Goal: Task Accomplishment & Management: Use online tool/utility

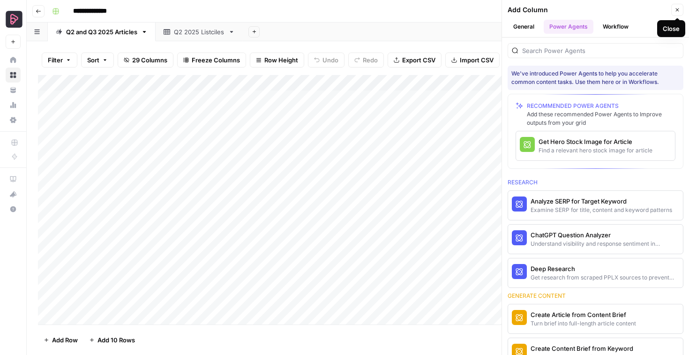
scroll to position [543, 0]
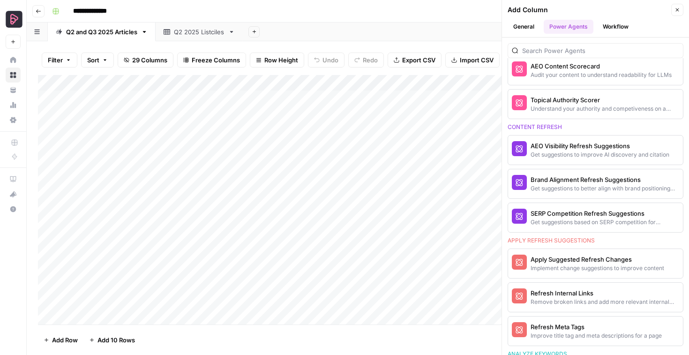
click at [679, 10] on icon "button" at bounding box center [678, 10] width 6 height 6
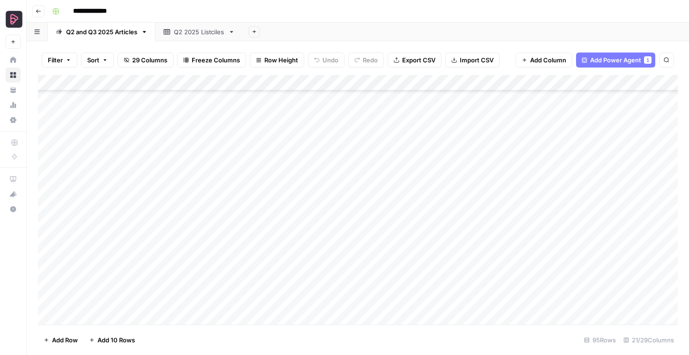
scroll to position [1296, 0]
click at [105, 340] on span "Add 10 Rows" at bounding box center [117, 339] width 38 height 9
click at [112, 338] on span "Add 10 Rows" at bounding box center [117, 339] width 38 height 9
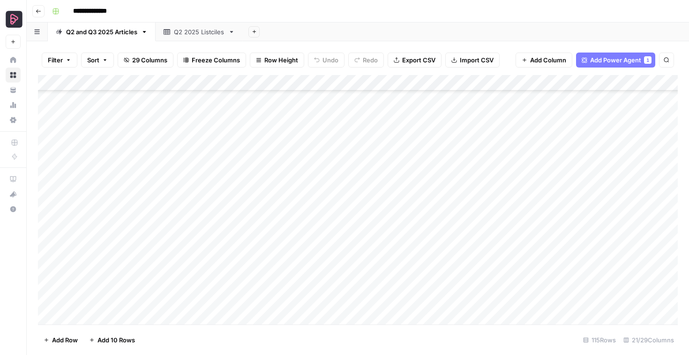
click at [360, 8] on div "**********" at bounding box center [363, 11] width 631 height 15
click at [107, 337] on span "Add 10 Rows" at bounding box center [117, 339] width 38 height 9
click at [441, 161] on div "Add Column" at bounding box center [358, 199] width 640 height 249
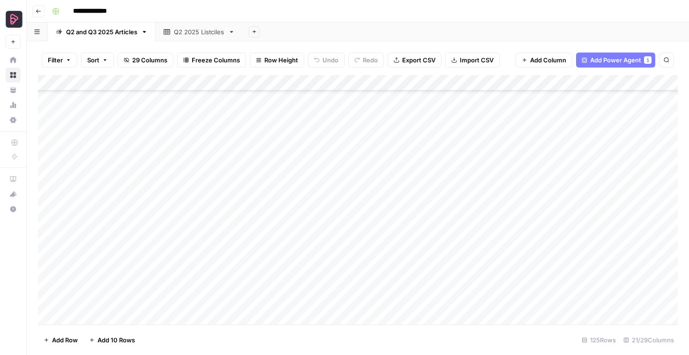
click at [441, 190] on div "Add Column" at bounding box center [358, 199] width 640 height 249
drag, startPoint x: 476, startPoint y: 174, endPoint x: 480, endPoint y: 337, distance: 162.7
click at [480, 337] on div "Filter Sort 29 Columns Freeze Columns Row Height Undo Redo Export CSV Import CS…" at bounding box center [358, 198] width 662 height 314
drag, startPoint x: 476, startPoint y: 148, endPoint x: 476, endPoint y: 308, distance: 159.4
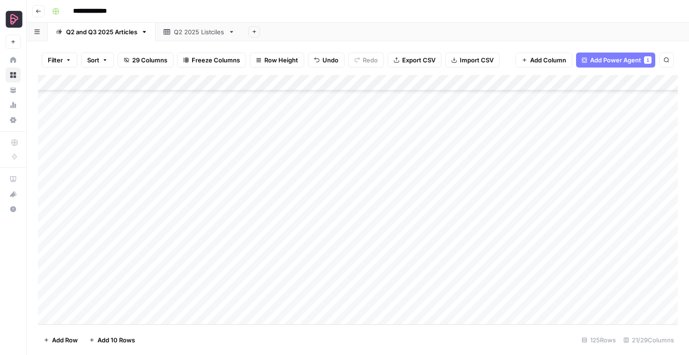
click at [476, 308] on div "Add Column" at bounding box center [358, 199] width 640 height 249
click at [597, 221] on div "Add Column" at bounding box center [358, 199] width 640 height 249
click at [579, 251] on div "Add Column" at bounding box center [358, 199] width 640 height 249
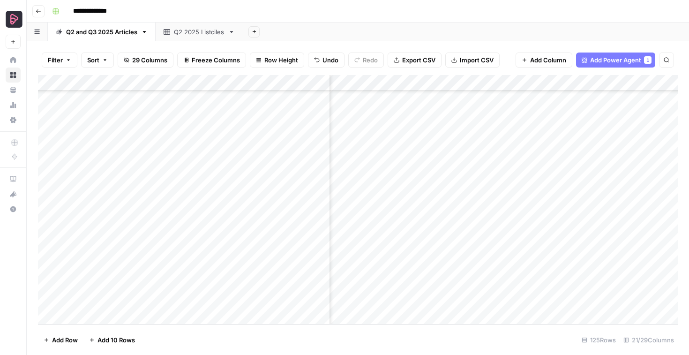
drag, startPoint x: 549, startPoint y: 146, endPoint x: 548, endPoint y: 307, distance: 161.3
click at [548, 307] on div "Add Column" at bounding box center [358, 199] width 640 height 249
click at [571, 157] on div "Add Column" at bounding box center [358, 199] width 640 height 249
click at [579, 189] on div "Add Column" at bounding box center [358, 199] width 640 height 249
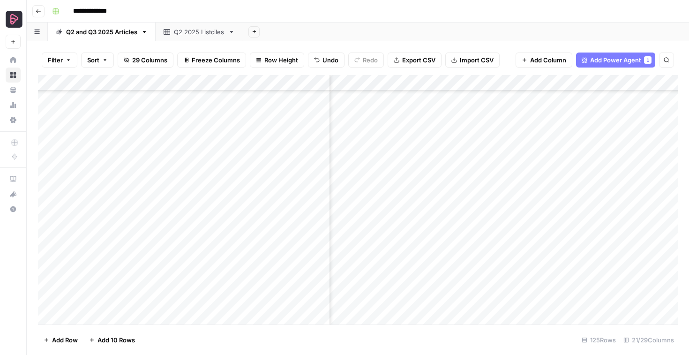
scroll to position [1774, 200]
drag, startPoint x: 580, startPoint y: 142, endPoint x: 580, endPoint y: 307, distance: 165.0
click at [580, 307] on div "Add Column" at bounding box center [358, 199] width 640 height 249
click at [402, 217] on div "Add Column" at bounding box center [358, 199] width 640 height 249
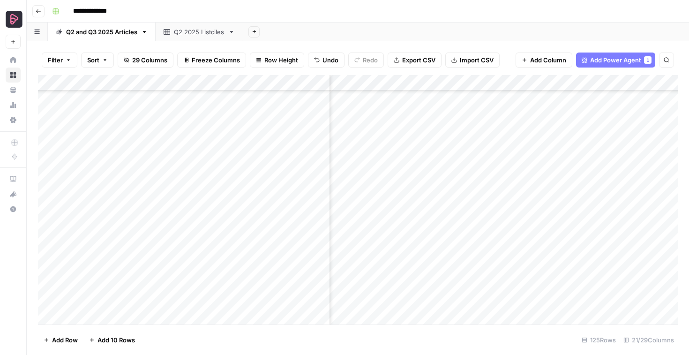
scroll to position [1414, 215]
click at [255, 153] on div "Add Column" at bounding box center [358, 199] width 640 height 249
click at [176, 164] on div "Add Column" at bounding box center [358, 199] width 640 height 249
click at [241, 179] on div "Add Column" at bounding box center [358, 199] width 640 height 249
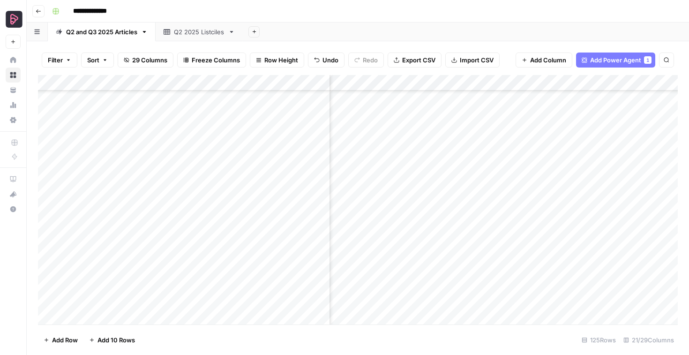
click at [418, 212] on div "Add Column" at bounding box center [358, 199] width 640 height 249
click at [418, 245] on div "Add Column" at bounding box center [358, 199] width 640 height 249
click at [417, 259] on div "Add Column" at bounding box center [358, 199] width 640 height 249
click at [416, 278] on div "Add Column" at bounding box center [358, 199] width 640 height 249
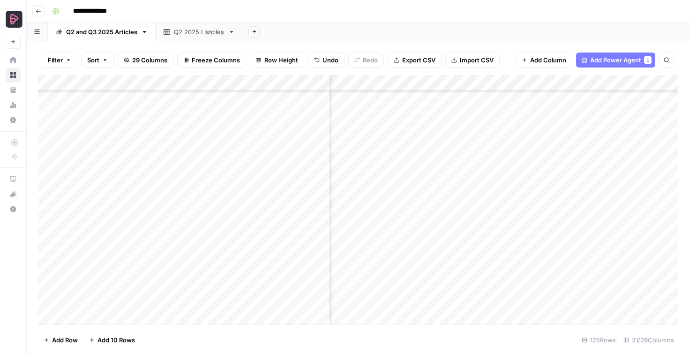
scroll to position [1119, 405]
click at [419, 253] on div "Add Column" at bounding box center [358, 199] width 640 height 249
click at [417, 228] on div "Add Column" at bounding box center [358, 199] width 640 height 249
click at [419, 247] on div "Add Column" at bounding box center [358, 199] width 640 height 249
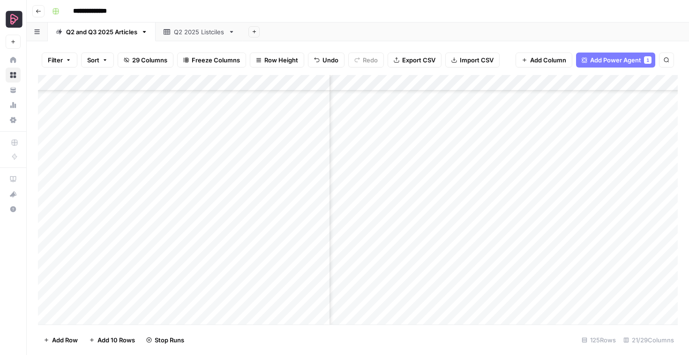
click at [419, 258] on div "Add Column" at bounding box center [358, 199] width 640 height 249
click at [418, 254] on div "Add Column" at bounding box center [358, 199] width 640 height 249
click at [419, 269] on div "Add Column" at bounding box center [358, 199] width 640 height 249
click at [417, 285] on div "Add Column" at bounding box center [358, 199] width 640 height 249
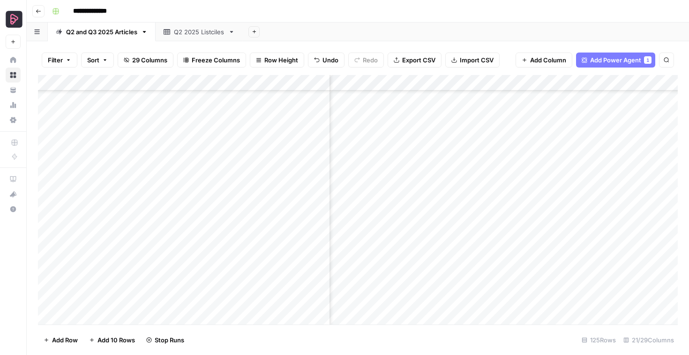
scroll to position [1371, 405]
click at [418, 225] on div "Add Column" at bounding box center [358, 199] width 640 height 249
click at [49, 194] on div "Add Column" at bounding box center [358, 199] width 640 height 249
click at [49, 209] on div "Add Column" at bounding box center [358, 199] width 640 height 249
click at [72, 338] on span "Delete 2 Rows" at bounding box center [65, 339] width 42 height 9
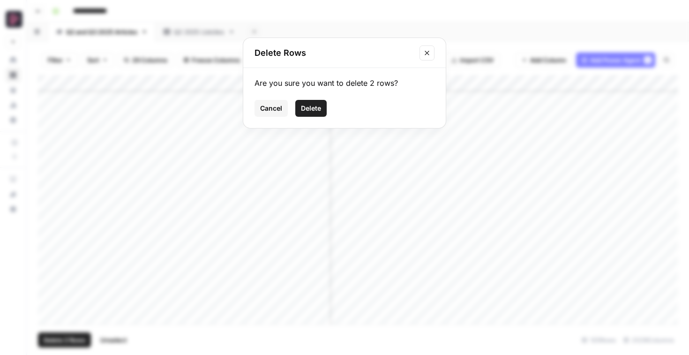
click at [308, 102] on button "Delete" at bounding box center [310, 108] width 31 height 17
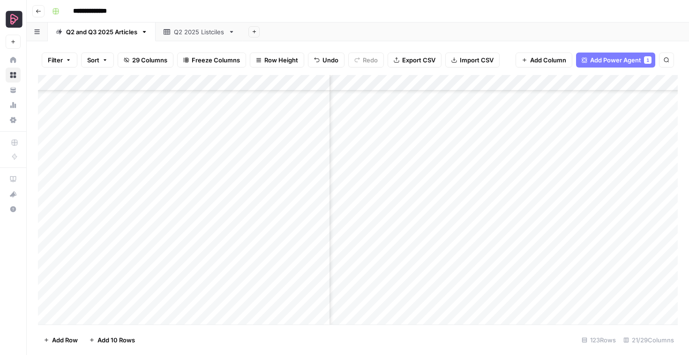
click at [352, 8] on div "**********" at bounding box center [363, 11] width 631 height 15
click at [211, 194] on div "Add Column" at bounding box center [358, 199] width 640 height 249
click at [186, 210] on div "Add Column" at bounding box center [358, 199] width 640 height 249
click at [157, 210] on div "Add Column" at bounding box center [358, 199] width 640 height 249
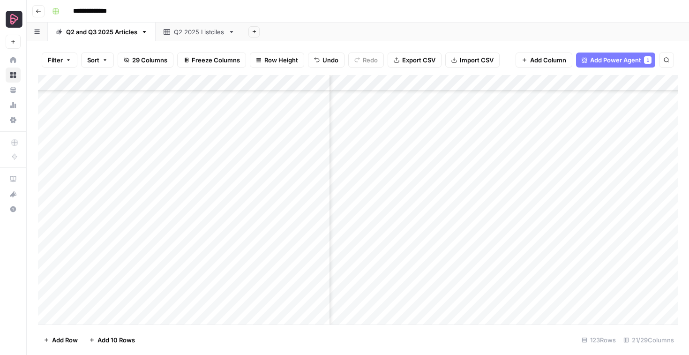
click at [157, 210] on div "Add Column" at bounding box center [358, 199] width 640 height 249
click at [197, 151] on div "Add Column" at bounding box center [358, 199] width 640 height 249
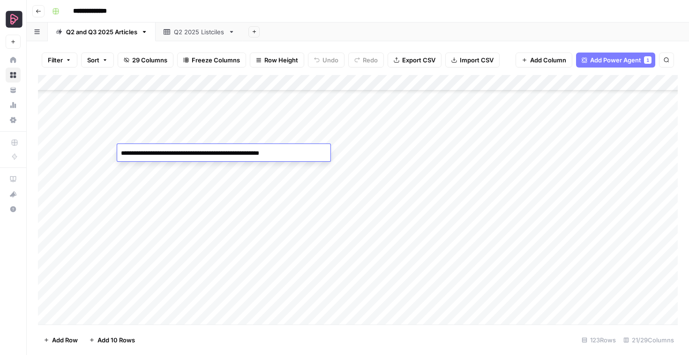
click at [168, 154] on textarea "**********" at bounding box center [223, 153] width 213 height 13
type textarea "**********"
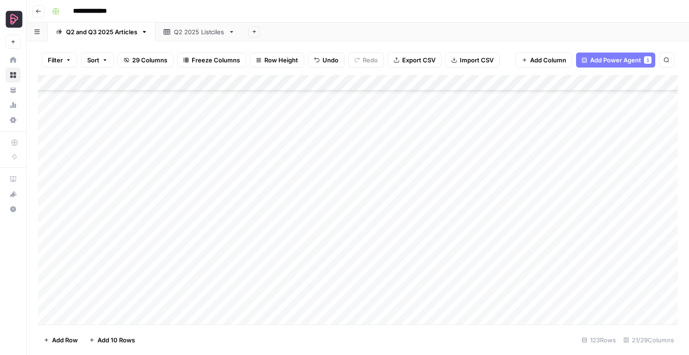
click at [200, 173] on div "Add Column" at bounding box center [358, 199] width 640 height 249
click at [196, 168] on div "Add Column" at bounding box center [358, 199] width 640 height 249
click at [177, 144] on div "Add Column" at bounding box center [358, 199] width 640 height 249
click at [210, 156] on div "Add Column" at bounding box center [358, 199] width 640 height 249
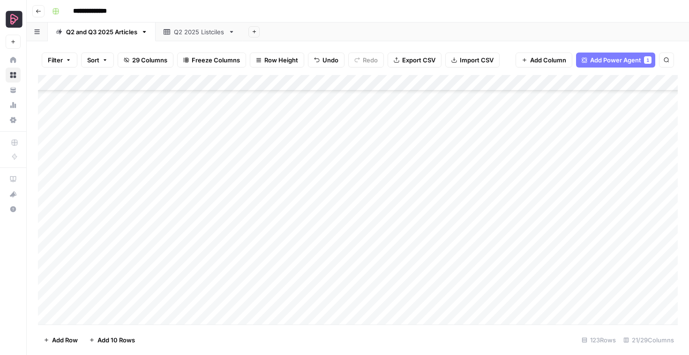
click at [218, 169] on div "Add Column" at bounding box center [358, 199] width 640 height 249
click at [217, 190] on div "Add Column" at bounding box center [358, 199] width 640 height 249
click at [204, 202] on div "Add Column" at bounding box center [358, 199] width 640 height 249
click at [521, 162] on div "Add Column" at bounding box center [358, 199] width 640 height 249
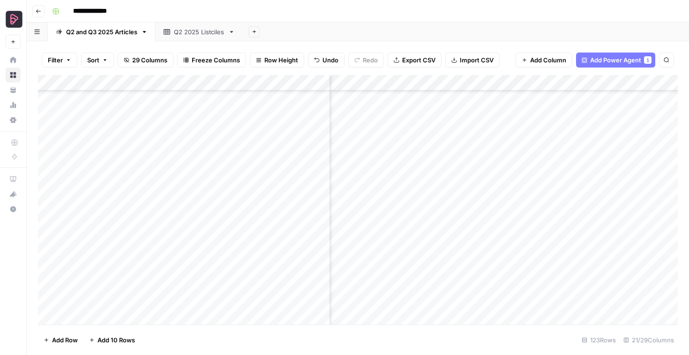
click at [521, 177] on div "Add Column" at bounding box center [358, 199] width 640 height 249
click at [521, 193] on div "Add Column" at bounding box center [358, 199] width 640 height 249
click at [520, 213] on div "Add Column" at bounding box center [358, 199] width 640 height 249
click at [518, 233] on div "Add Column" at bounding box center [358, 199] width 640 height 249
click at [518, 247] on div "Add Column" at bounding box center [358, 199] width 640 height 249
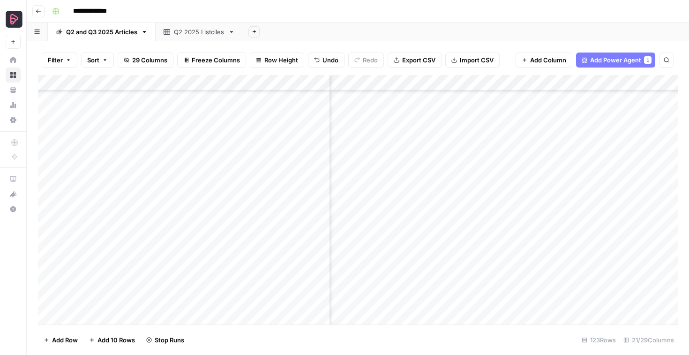
click at [519, 259] on div "Add Column" at bounding box center [358, 199] width 640 height 249
click at [553, 177] on div "Add Column" at bounding box center [358, 199] width 640 height 249
click at [243, 175] on div "Add Column" at bounding box center [358, 199] width 640 height 249
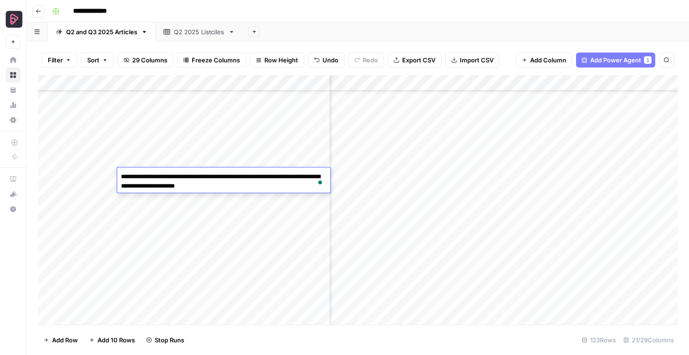
click at [121, 176] on textarea "**********" at bounding box center [223, 181] width 213 height 23
drag, startPoint x: 133, startPoint y: 177, endPoint x: 120, endPoint y: 177, distance: 13.6
click at [120, 177] on textarea "**********" at bounding box center [223, 181] width 213 height 23
click at [228, 188] on textarea "**********" at bounding box center [223, 181] width 213 height 23
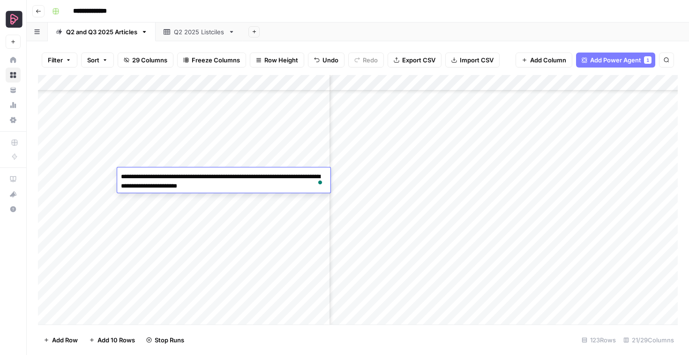
type textarea "**********"
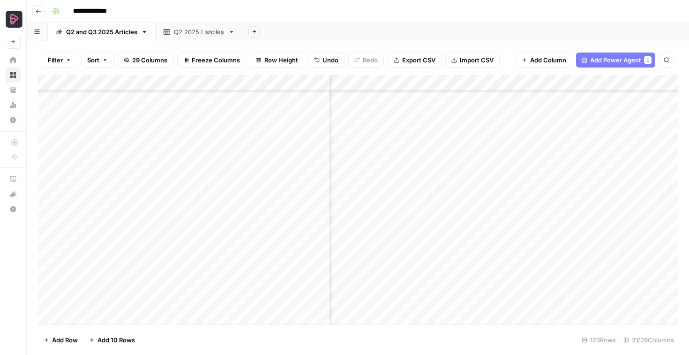
click at [227, 224] on div "Add Column" at bounding box center [358, 199] width 640 height 249
click at [417, 176] on div "Add Column" at bounding box center [358, 199] width 640 height 249
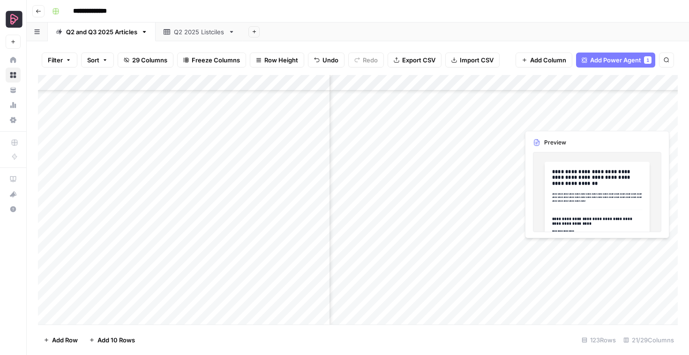
click at [556, 121] on div "Add Column" at bounding box center [358, 199] width 640 height 249
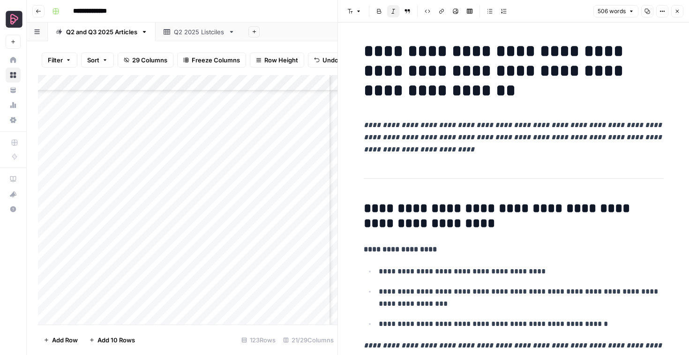
click at [275, 13] on div "**********" at bounding box center [363, 11] width 631 height 15
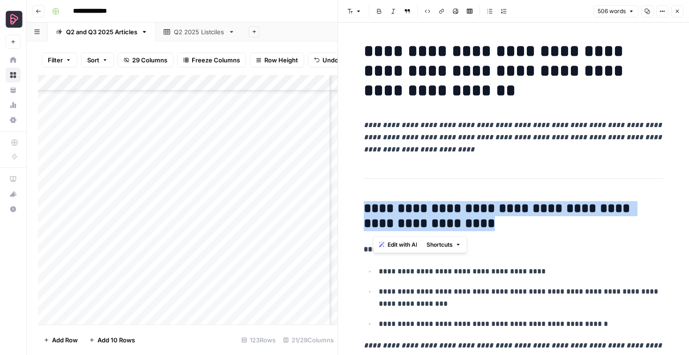
drag, startPoint x: 473, startPoint y: 227, endPoint x: 367, endPoint y: 211, distance: 107.1
click at [367, 211] on h2 "**********" at bounding box center [514, 216] width 300 height 30
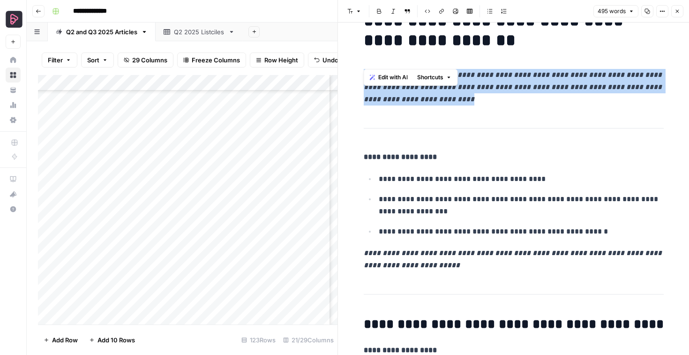
scroll to position [155, 0]
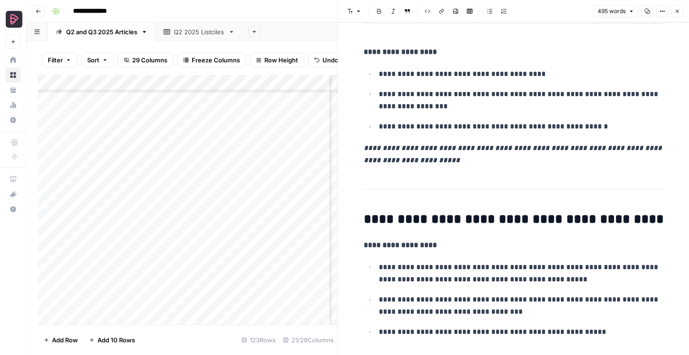
click at [389, 218] on h2 "**********" at bounding box center [514, 219] width 300 height 15
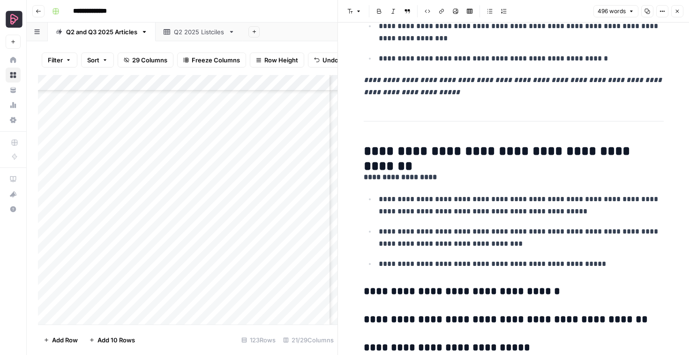
scroll to position [303, 0]
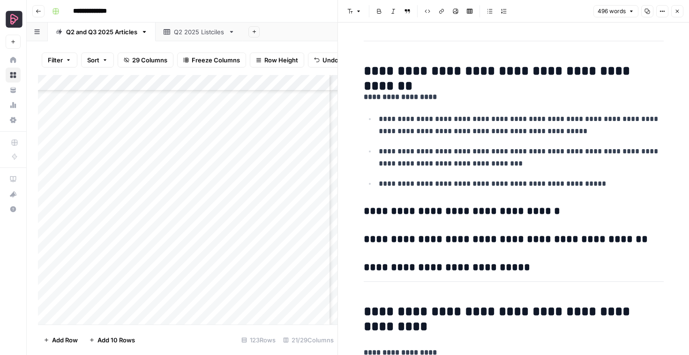
click at [383, 210] on h3 "**********" at bounding box center [514, 211] width 300 height 13
click at [383, 234] on h3 "**********" at bounding box center [514, 239] width 300 height 13
click at [383, 263] on h3 "**********" at bounding box center [514, 267] width 300 height 13
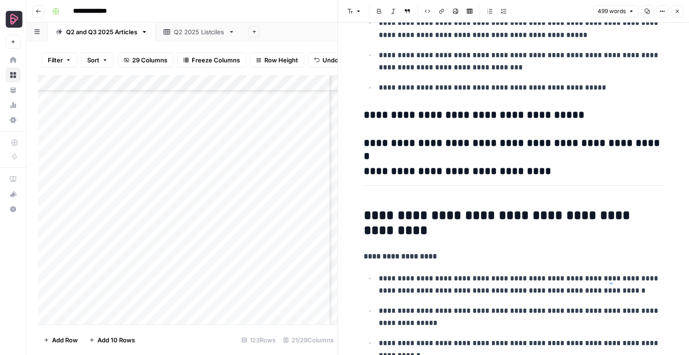
click at [389, 215] on h2 "**********" at bounding box center [514, 223] width 300 height 30
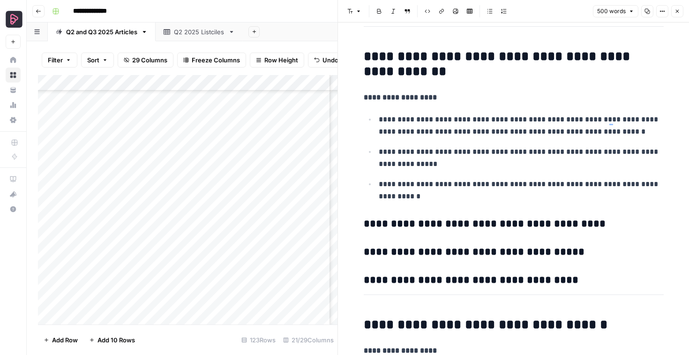
scroll to position [600, 0]
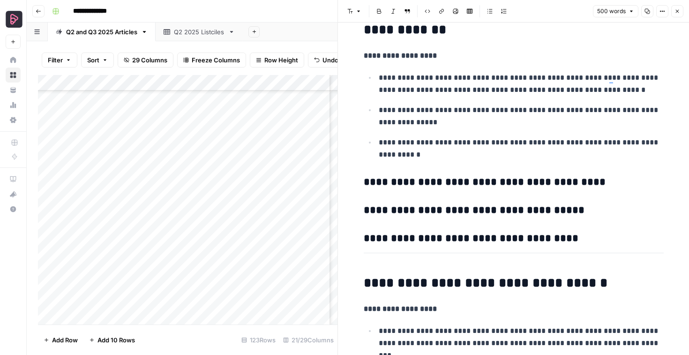
click at [383, 186] on h3 "**********" at bounding box center [514, 182] width 300 height 13
click at [382, 210] on h3 "**********" at bounding box center [514, 210] width 300 height 13
click at [383, 237] on h3 "**********" at bounding box center [514, 238] width 300 height 13
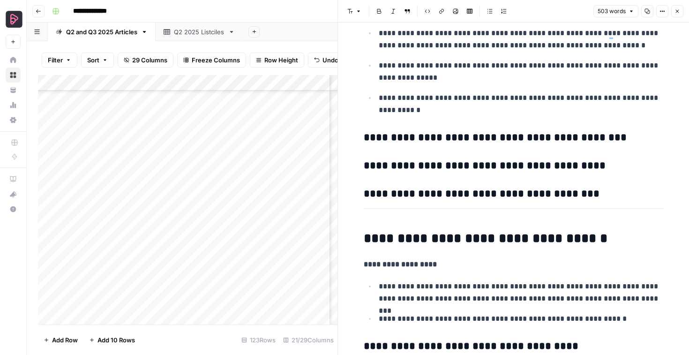
scroll to position [684, 0]
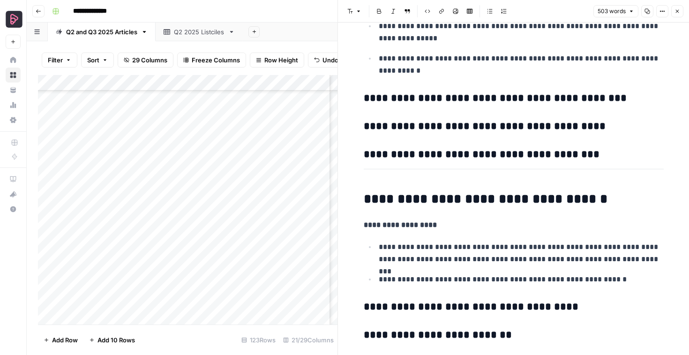
click at [389, 201] on h2 "**********" at bounding box center [514, 199] width 300 height 15
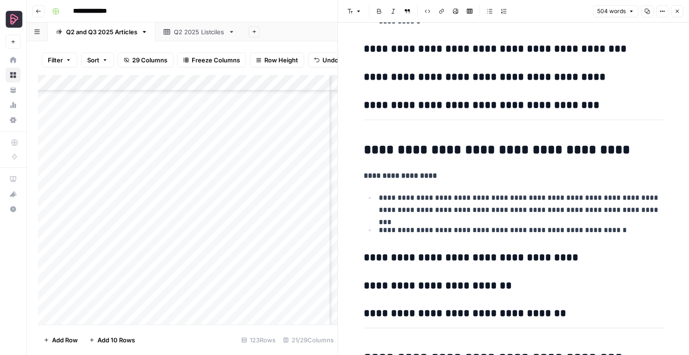
scroll to position [806, 0]
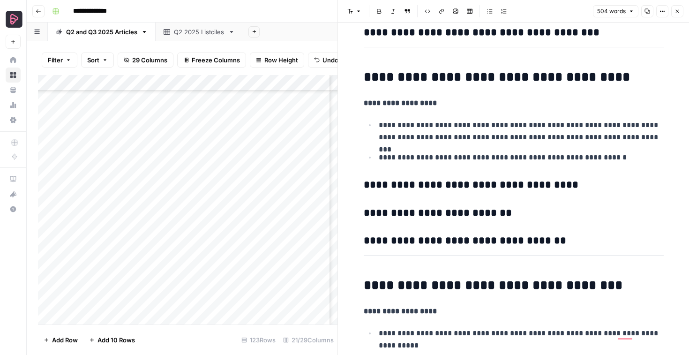
click at [383, 186] on h3 "**********" at bounding box center [514, 185] width 300 height 13
click at [383, 210] on h3 "**********" at bounding box center [514, 213] width 300 height 13
click at [383, 240] on h3 "**********" at bounding box center [514, 240] width 300 height 13
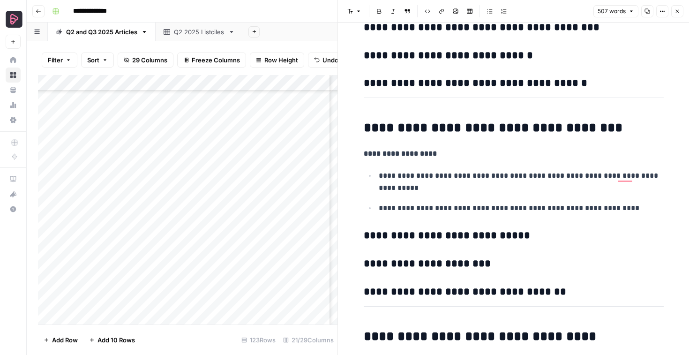
click at [389, 127] on h2 "**********" at bounding box center [514, 127] width 300 height 15
click at [383, 235] on h3 "**********" at bounding box center [514, 235] width 300 height 13
click at [383, 262] on h3 "**********" at bounding box center [514, 263] width 300 height 13
click at [384, 292] on h3 "**********" at bounding box center [514, 291] width 300 height 13
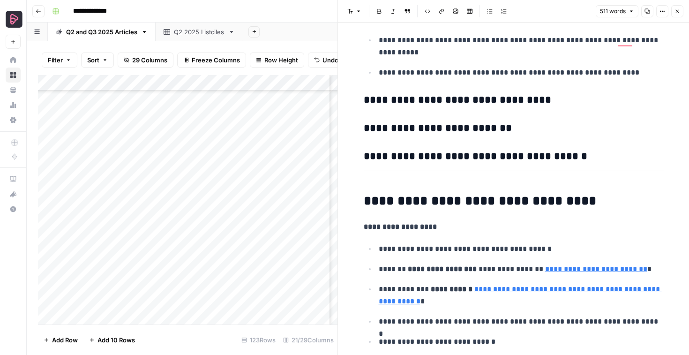
click at [410, 202] on h2 "**********" at bounding box center [514, 201] width 300 height 15
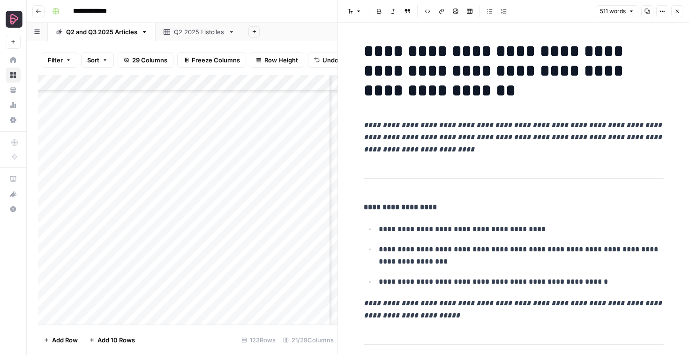
click at [678, 14] on icon "button" at bounding box center [678, 11] width 6 height 6
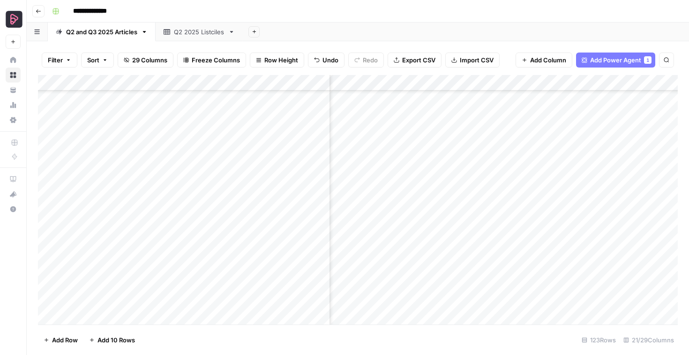
click at [507, 118] on div "Add Column" at bounding box center [358, 199] width 640 height 249
click at [505, 150] on div "Add Column" at bounding box center [358, 199] width 640 height 249
click at [508, 166] on div "Add Column" at bounding box center [358, 199] width 640 height 249
click at [505, 182] on div "Add Column" at bounding box center [358, 199] width 640 height 249
click at [505, 197] on div "Add Column" at bounding box center [358, 199] width 640 height 249
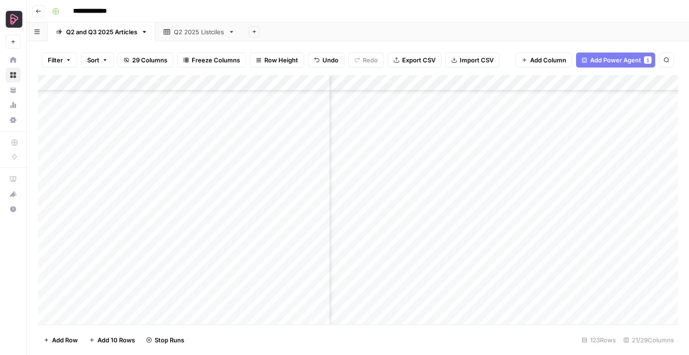
click at [507, 216] on div "Add Column" at bounding box center [358, 199] width 640 height 249
click at [506, 230] on div "Add Column" at bounding box center [358, 199] width 640 height 249
click at [504, 247] on div "Add Column" at bounding box center [358, 199] width 640 height 249
click at [505, 263] on div "Add Column" at bounding box center [358, 199] width 640 height 249
click at [499, 121] on div "Add Column" at bounding box center [358, 199] width 640 height 249
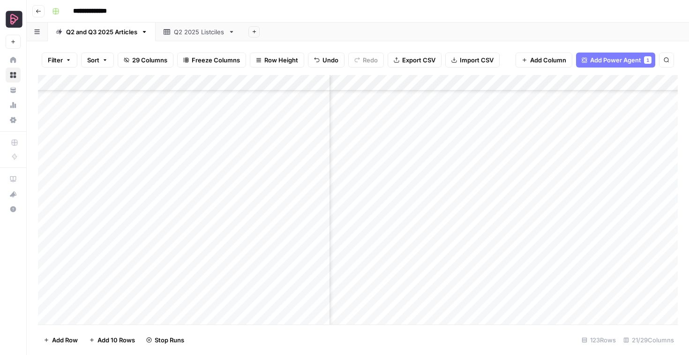
click at [499, 121] on div "Add Column" at bounding box center [358, 199] width 640 height 249
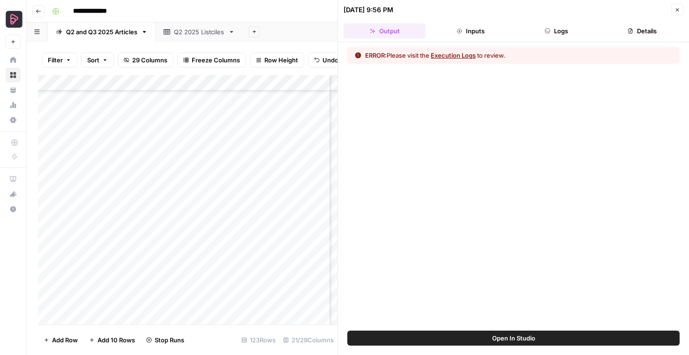
click at [460, 54] on button "Execution Logs" at bounding box center [453, 55] width 45 height 9
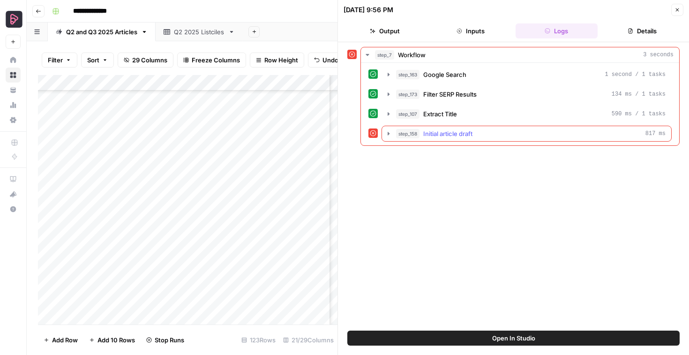
click at [388, 130] on icon "button" at bounding box center [389, 134] width 8 height 8
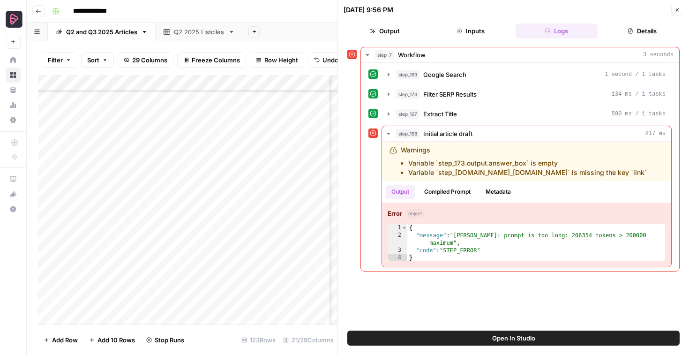
click at [679, 12] on icon "button" at bounding box center [678, 10] width 6 height 6
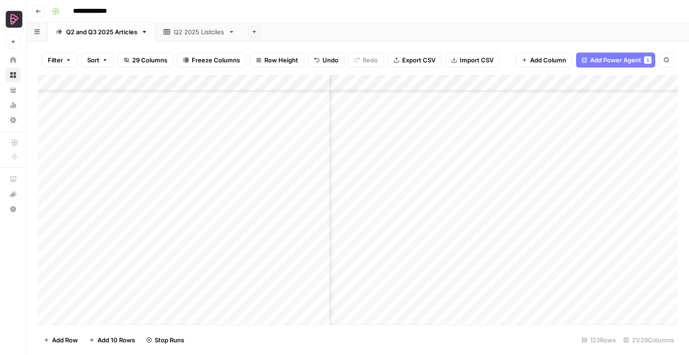
scroll to position [1413, 344]
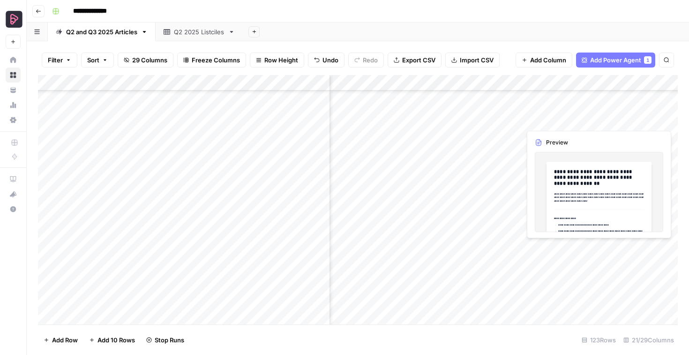
click at [569, 123] on div "Add Column" at bounding box center [358, 199] width 640 height 249
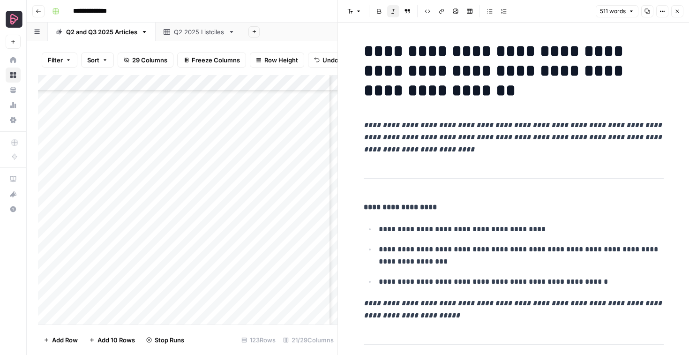
click at [676, 13] on icon "button" at bounding box center [678, 11] width 6 height 6
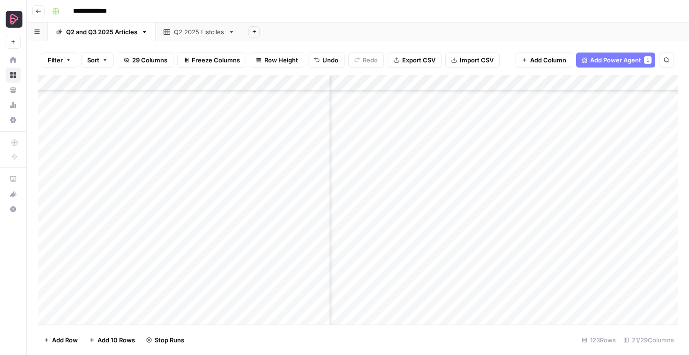
scroll to position [1413, 481]
click at [543, 120] on div "Add Column" at bounding box center [358, 199] width 640 height 249
click at [506, 128] on div "Add Column" at bounding box center [358, 199] width 640 height 249
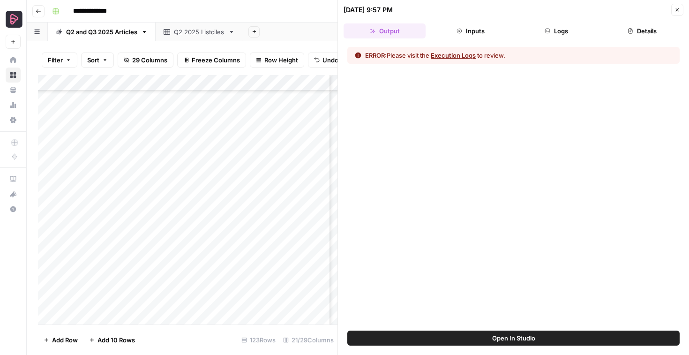
click at [556, 30] on button "Logs" at bounding box center [557, 30] width 82 height 15
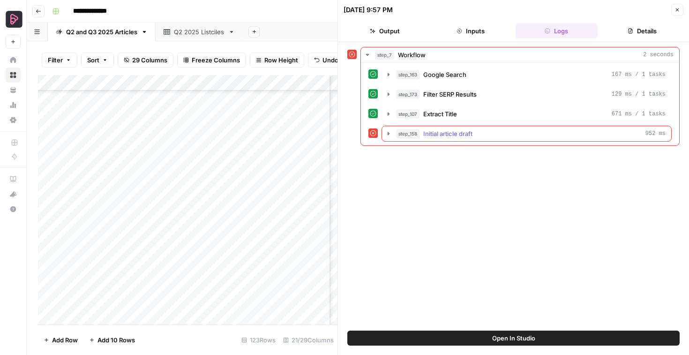
click at [388, 132] on icon "button" at bounding box center [389, 134] width 8 height 8
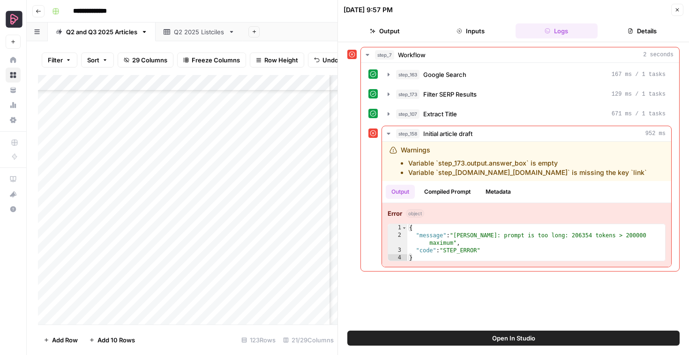
click at [680, 11] on icon "button" at bounding box center [678, 10] width 6 height 6
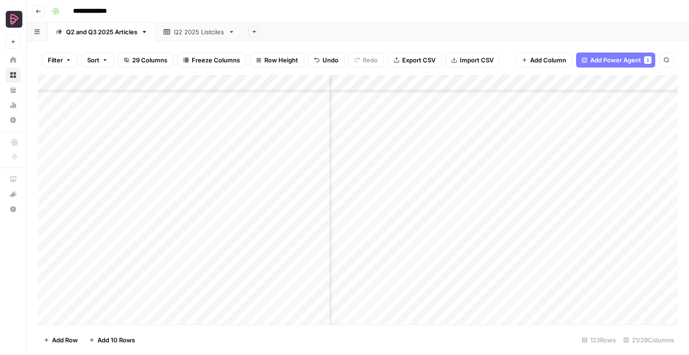
scroll to position [1405, 272]
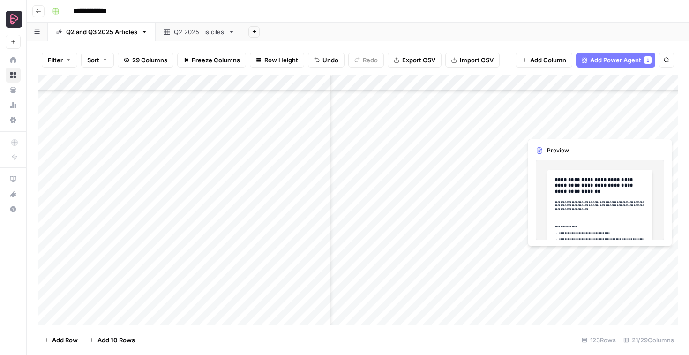
click at [618, 128] on div "Add Column" at bounding box center [358, 199] width 640 height 249
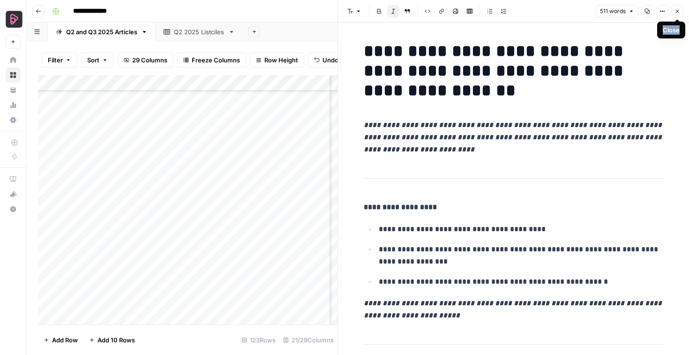
click at [675, 9] on icon "button" at bounding box center [678, 11] width 6 height 6
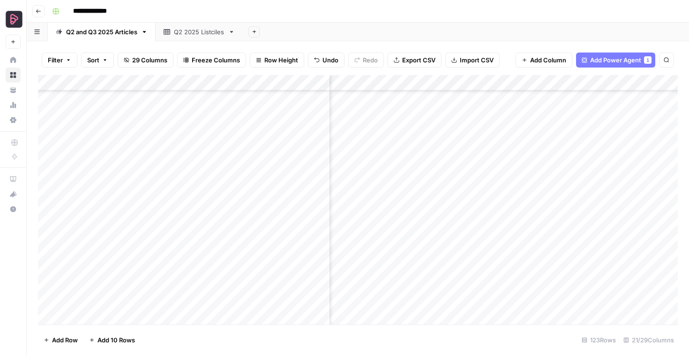
scroll to position [1383, 512]
click at [511, 149] on div "Add Column" at bounding box center [358, 199] width 640 height 249
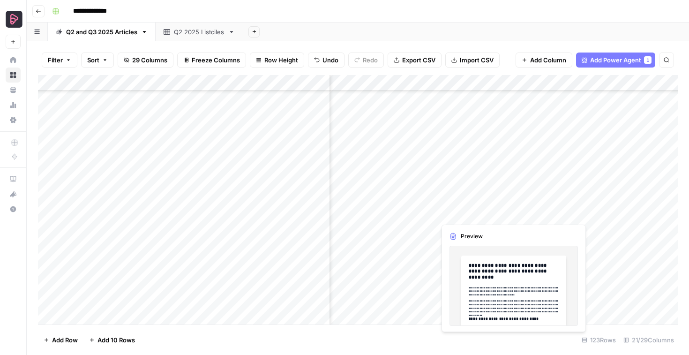
scroll to position [1383, 1137]
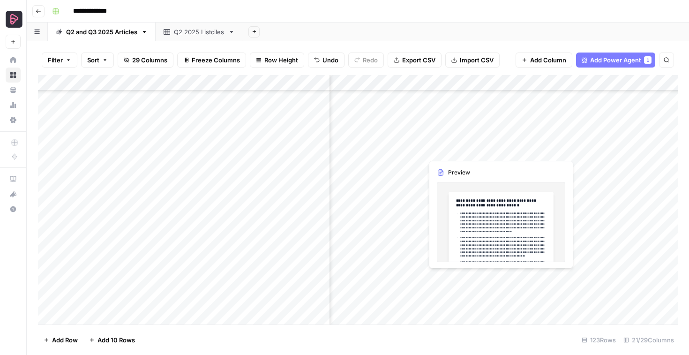
click at [492, 151] on div "Add Column" at bounding box center [358, 199] width 640 height 249
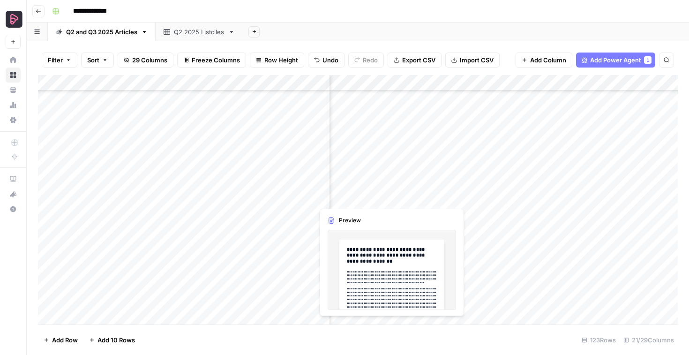
click at [459, 179] on div "Add Column" at bounding box center [358, 199] width 640 height 249
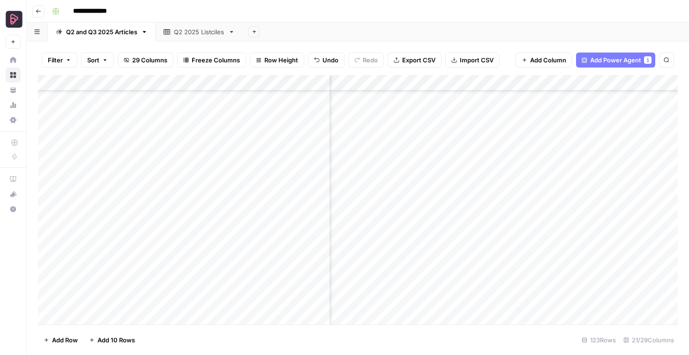
drag, startPoint x: 523, startPoint y: 188, endPoint x: 522, endPoint y: 296, distance: 108.3
click at [522, 296] on div "Add Column" at bounding box center [358, 199] width 640 height 249
click at [613, 136] on div "Add Column" at bounding box center [358, 199] width 640 height 249
click at [611, 150] on div "Add Column" at bounding box center [358, 199] width 640 height 249
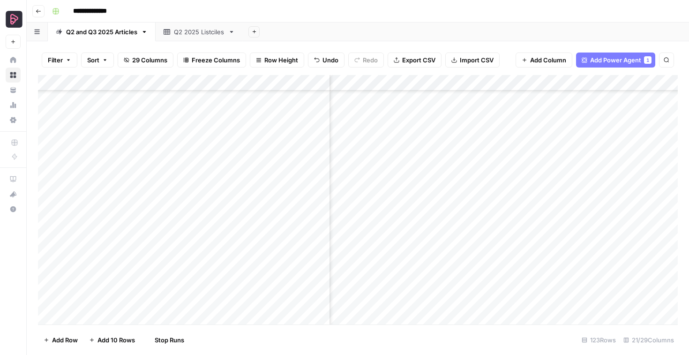
click at [609, 168] on div "Add Column" at bounding box center [358, 199] width 640 height 249
click at [611, 135] on div "Add Column" at bounding box center [358, 199] width 640 height 249
click at [611, 183] on div "Add Column" at bounding box center [358, 199] width 640 height 249
click at [610, 198] on div "Add Column" at bounding box center [358, 199] width 640 height 249
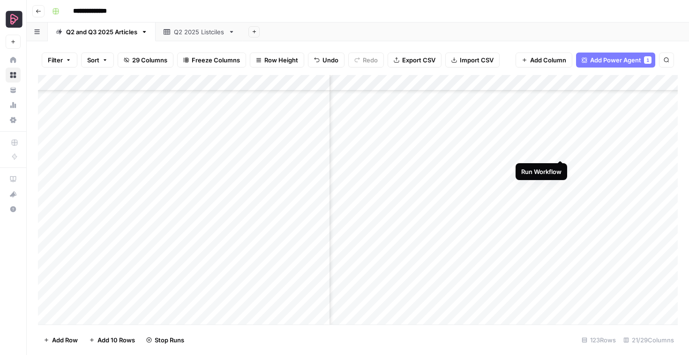
click at [560, 151] on div "Add Column" at bounding box center [358, 199] width 640 height 249
click at [219, 151] on div "Add Column" at bounding box center [358, 199] width 640 height 249
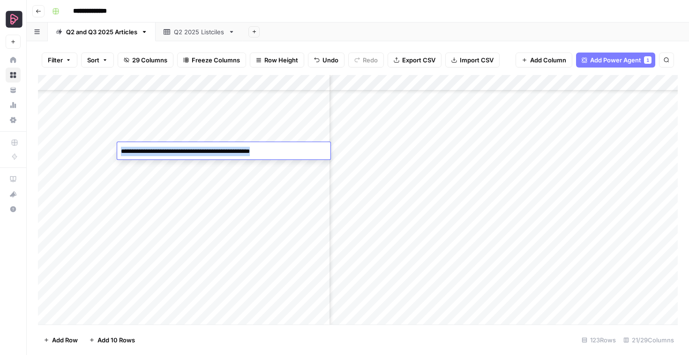
click at [170, 153] on textarea "**********" at bounding box center [223, 151] width 213 height 13
type textarea "**********"
click at [197, 186] on div "Add Column" at bounding box center [358, 199] width 640 height 249
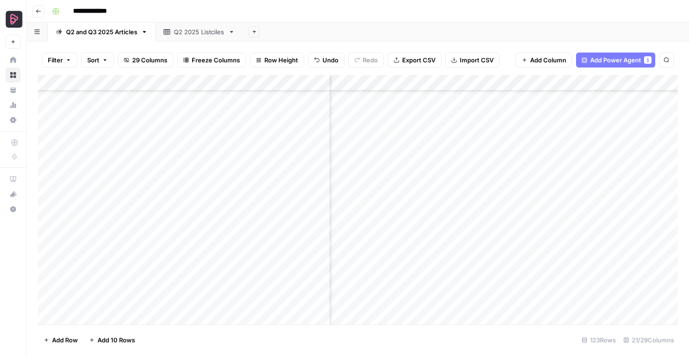
click at [196, 150] on div "Add Column" at bounding box center [358, 199] width 640 height 249
click at [184, 218] on div "Add Column" at bounding box center [358, 199] width 640 height 249
click at [482, 217] on div "Add Column" at bounding box center [358, 199] width 640 height 249
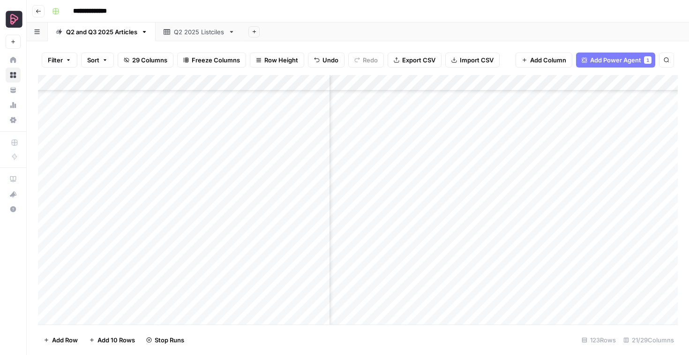
scroll to position [1476, 1259]
click at [446, 166] on div "Add Column" at bounding box center [358, 199] width 640 height 249
click at [445, 180] on div "Add Column" at bounding box center [358, 199] width 640 height 249
click at [444, 199] on div "Add Column" at bounding box center [358, 199] width 640 height 249
